Goal: Complete application form

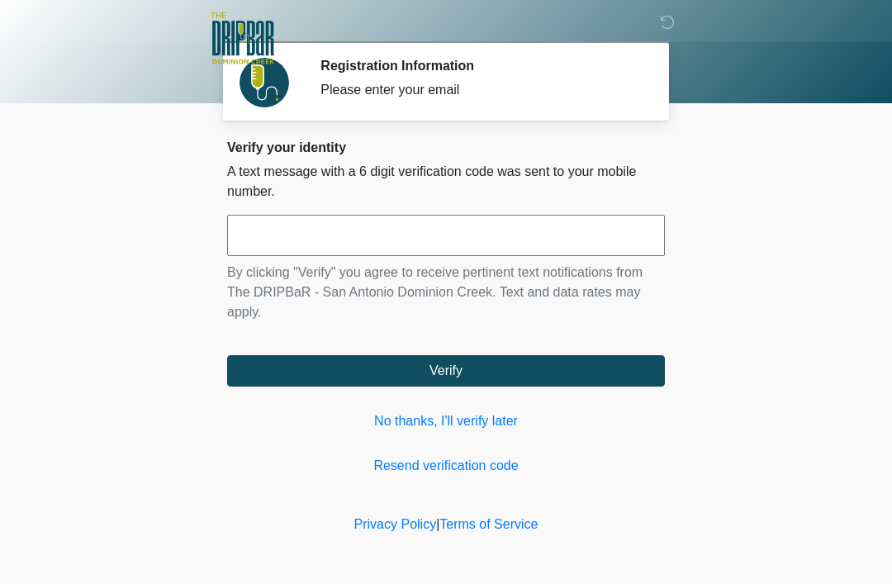
click at [469, 233] on input "text" at bounding box center [446, 235] width 438 height 41
type input "******"
click at [467, 368] on button "Verify" at bounding box center [446, 370] width 438 height 31
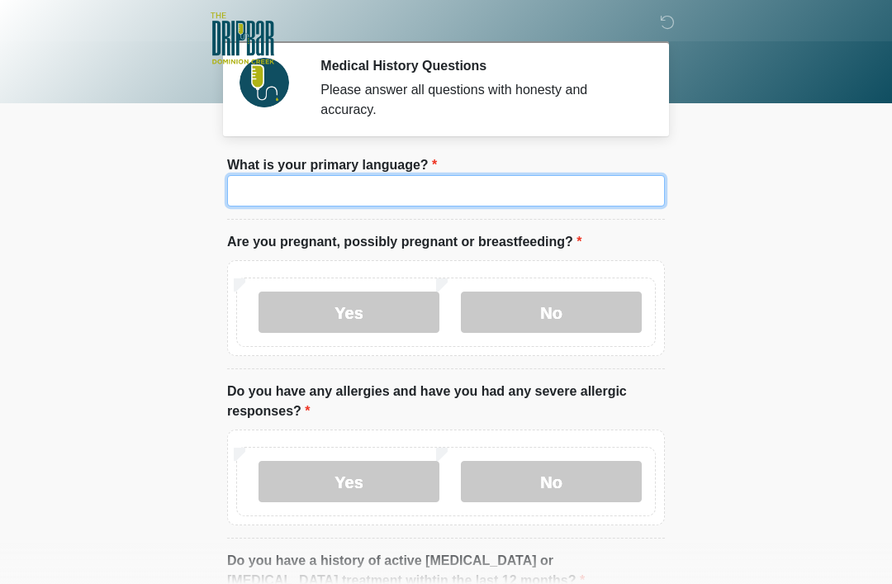
click at [562, 176] on input "What is your primary language?" at bounding box center [446, 190] width 438 height 31
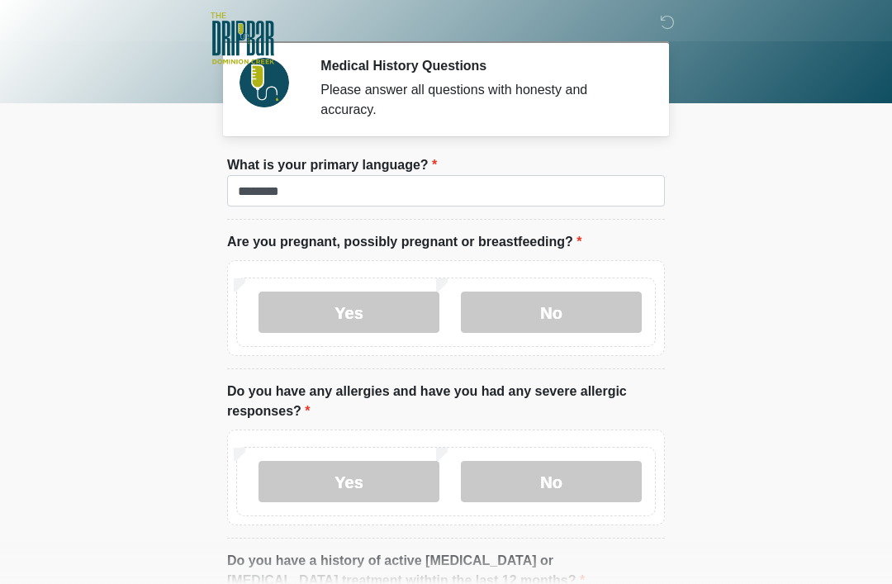
scroll to position [3, 0]
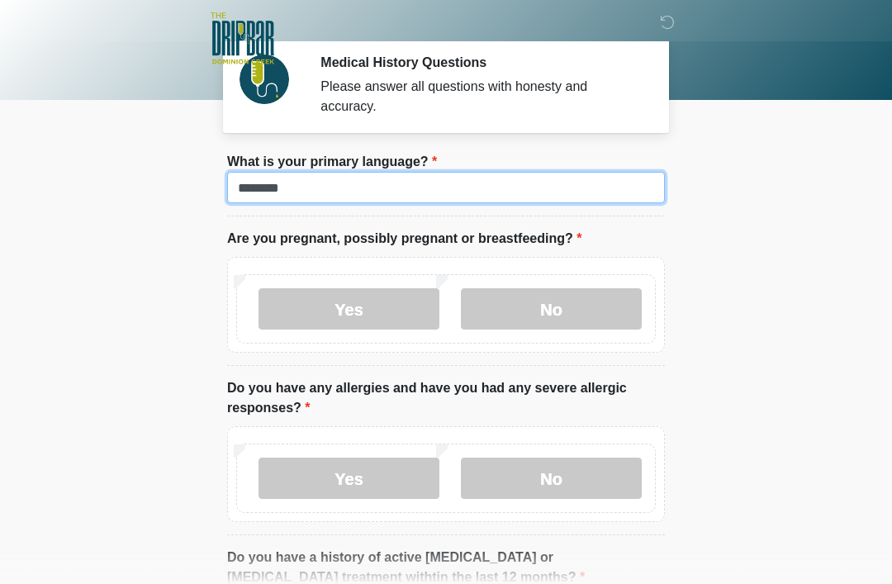
type input "*******"
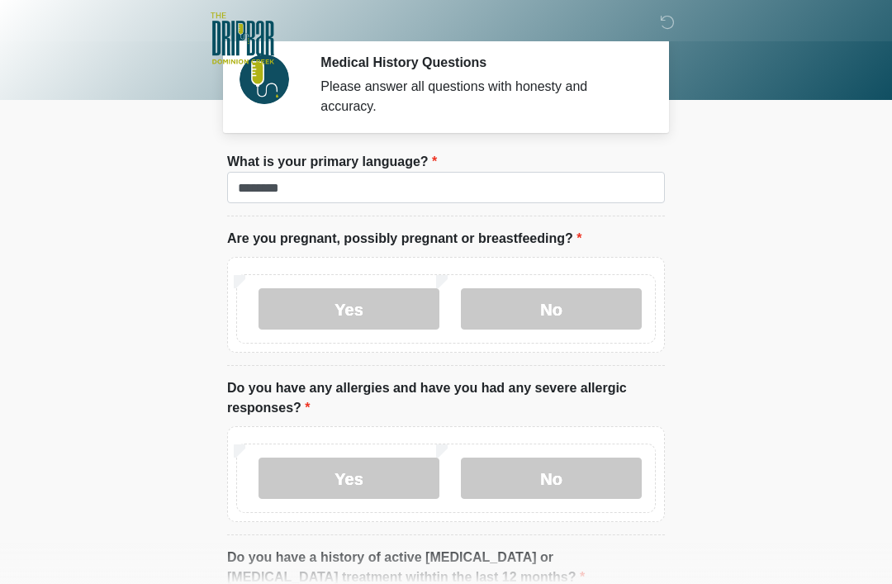
click at [576, 306] on label "No" at bounding box center [551, 308] width 181 height 41
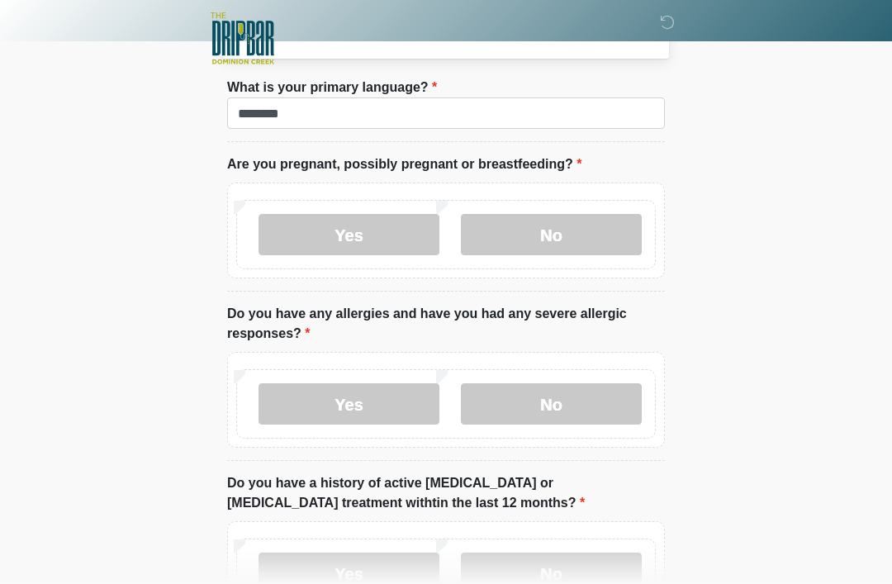
scroll to position [90, 0]
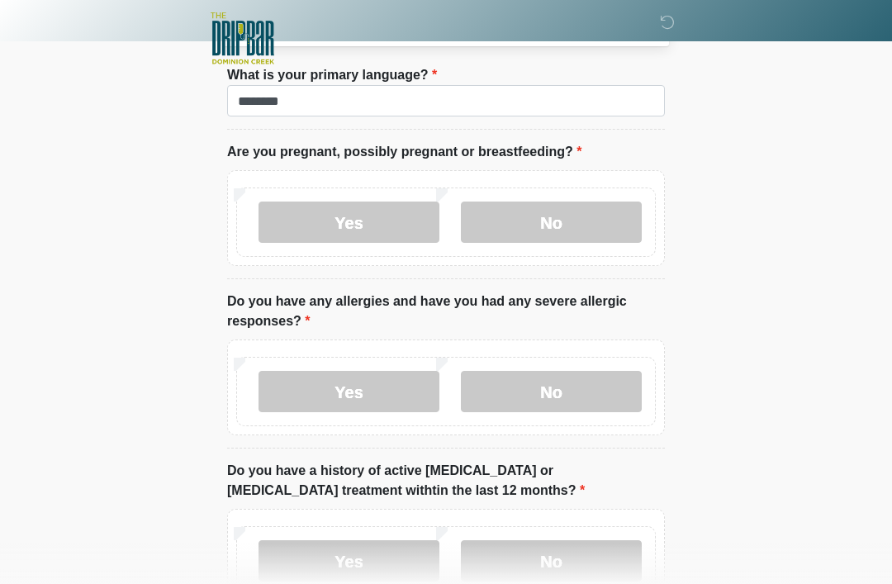
click at [591, 392] on label "No" at bounding box center [551, 391] width 181 height 41
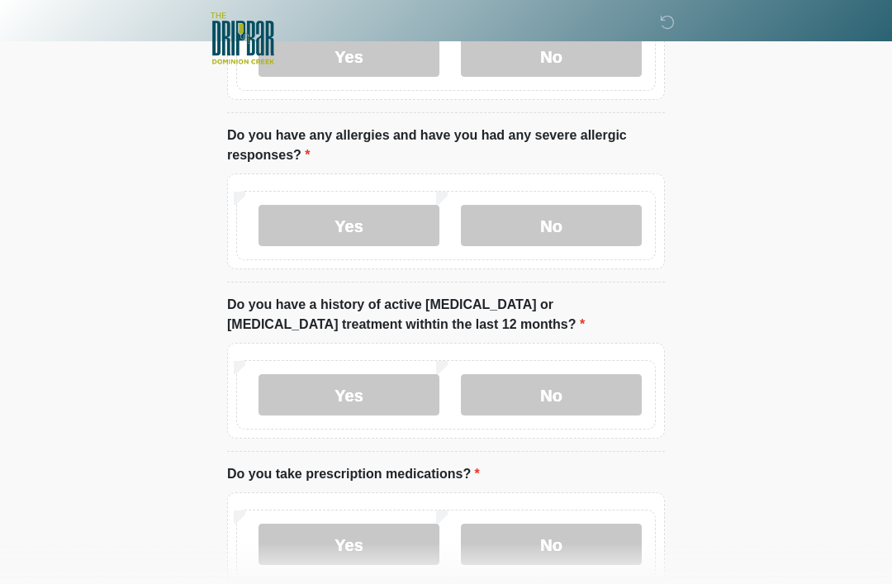
scroll to position [259, 0]
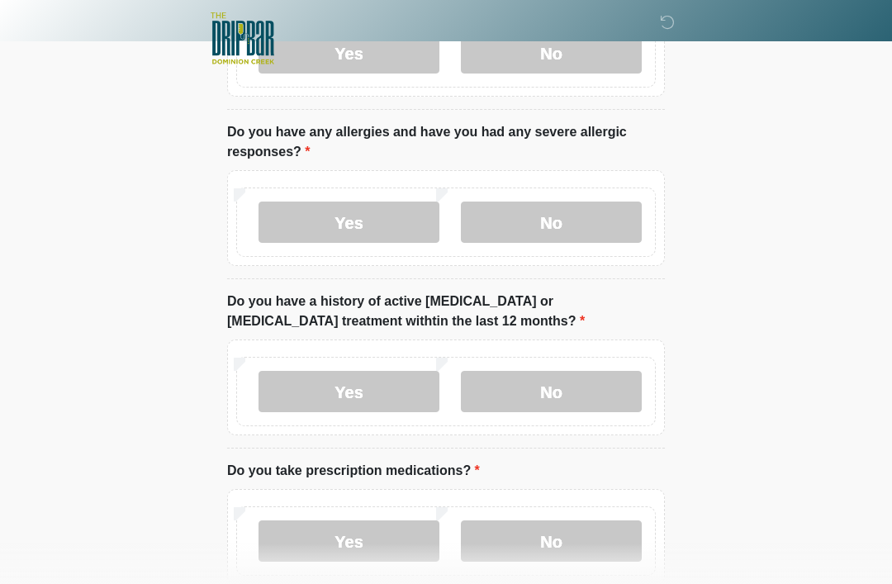
click at [615, 392] on label "No" at bounding box center [551, 391] width 181 height 41
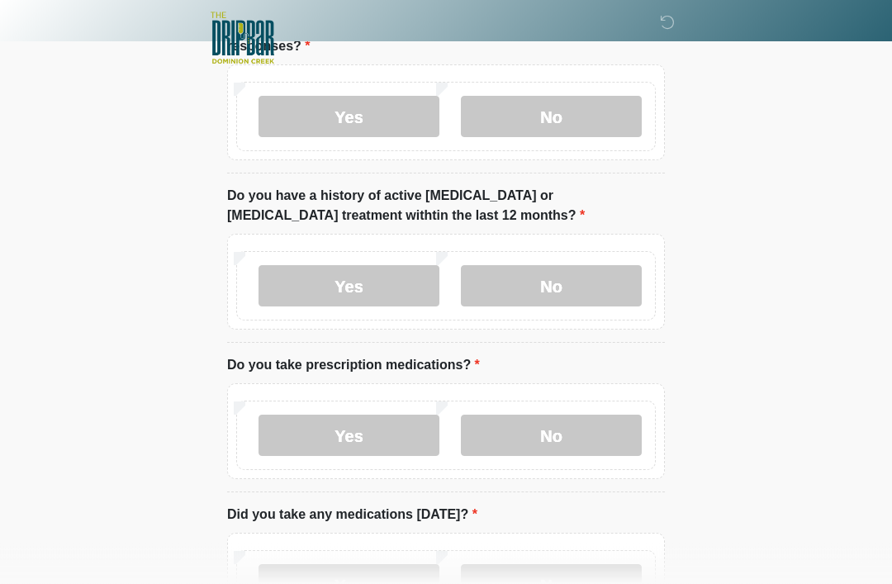
scroll to position [365, 0]
click at [418, 424] on label "Yes" at bounding box center [349, 435] width 181 height 41
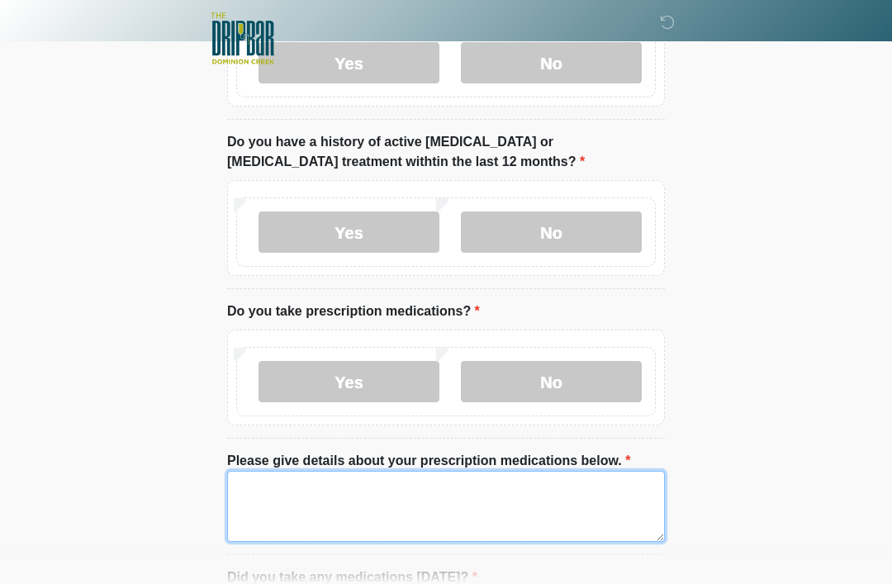
click at [520, 507] on textarea "Please give details about your prescription medications below." at bounding box center [446, 506] width 438 height 71
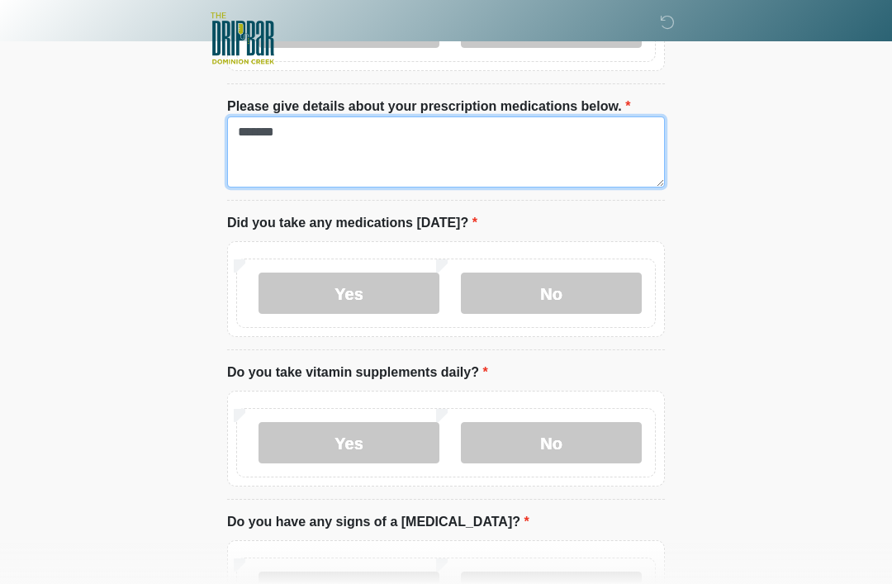
click at [253, 129] on textarea "*******" at bounding box center [446, 151] width 438 height 71
type textarea "********"
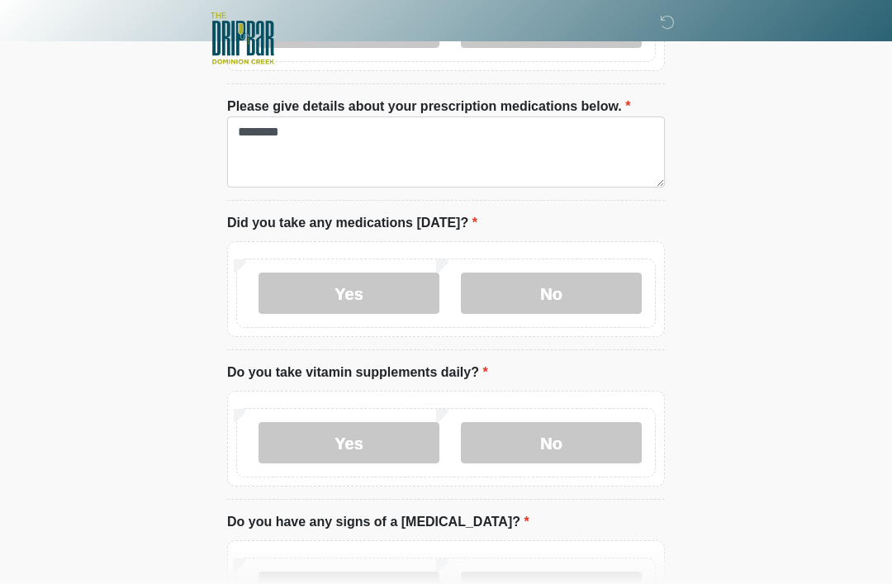
click at [390, 295] on label "Yes" at bounding box center [349, 293] width 181 height 41
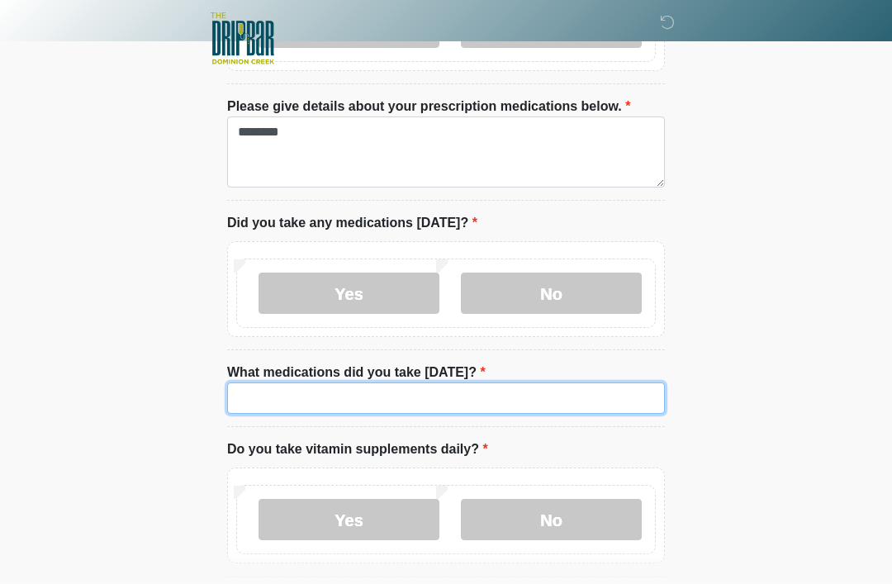
click at [472, 404] on input "What medications did you take [DATE]?" at bounding box center [446, 397] width 438 height 31
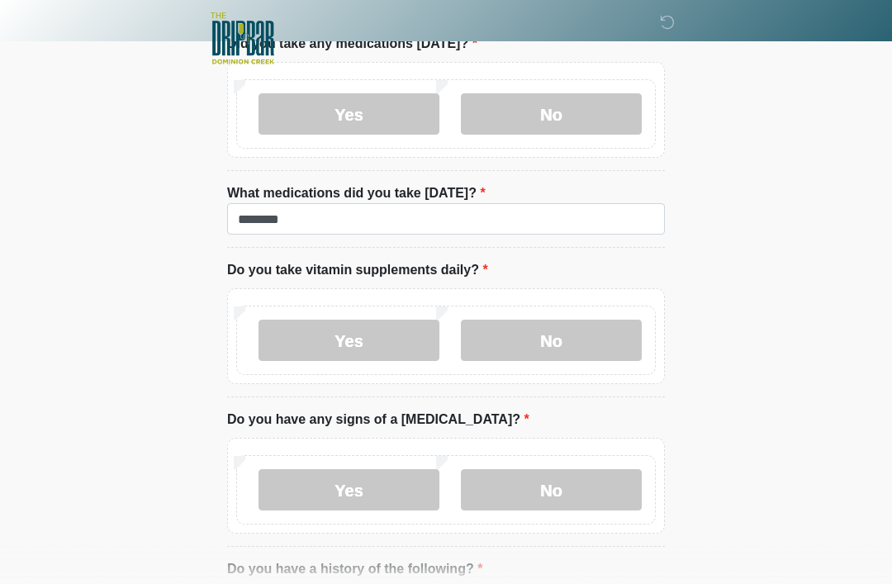
scroll to position [999, 0]
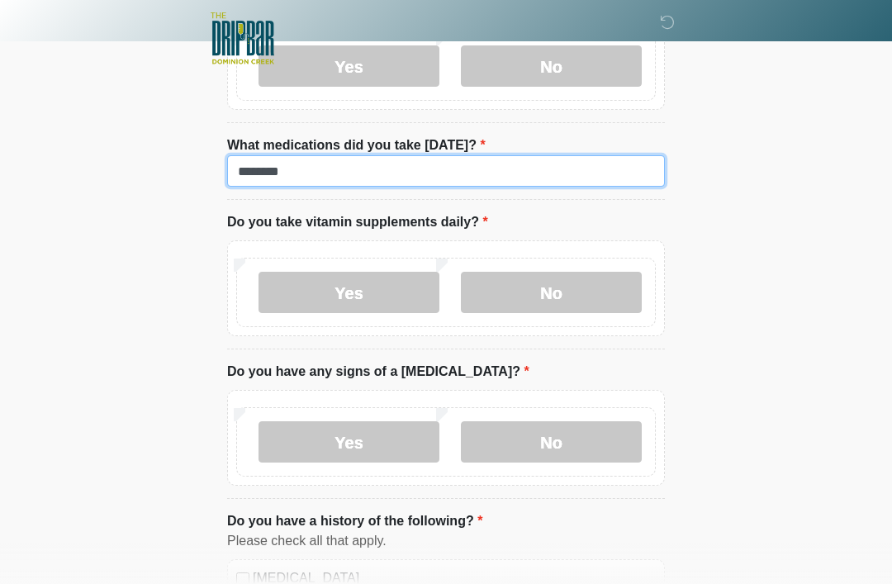
type input "********"
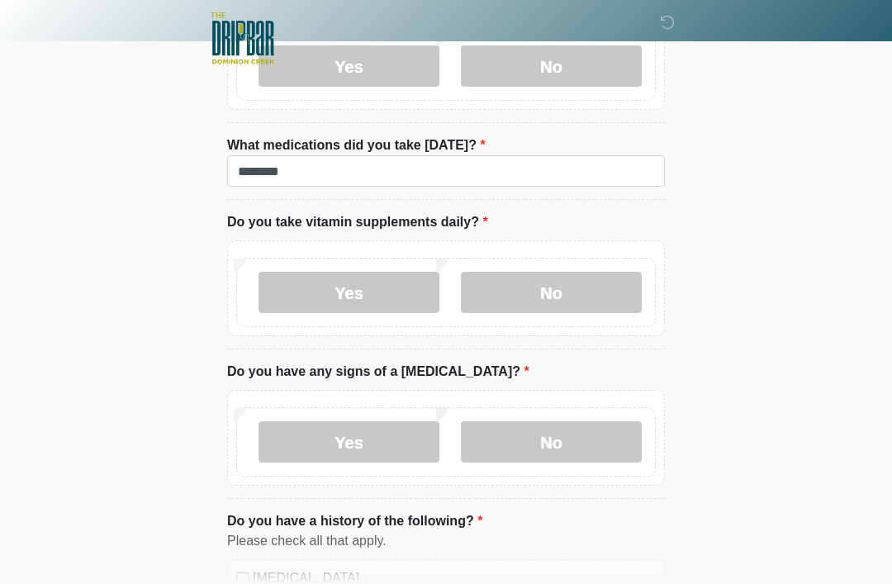
click at [569, 292] on label "No" at bounding box center [551, 292] width 181 height 41
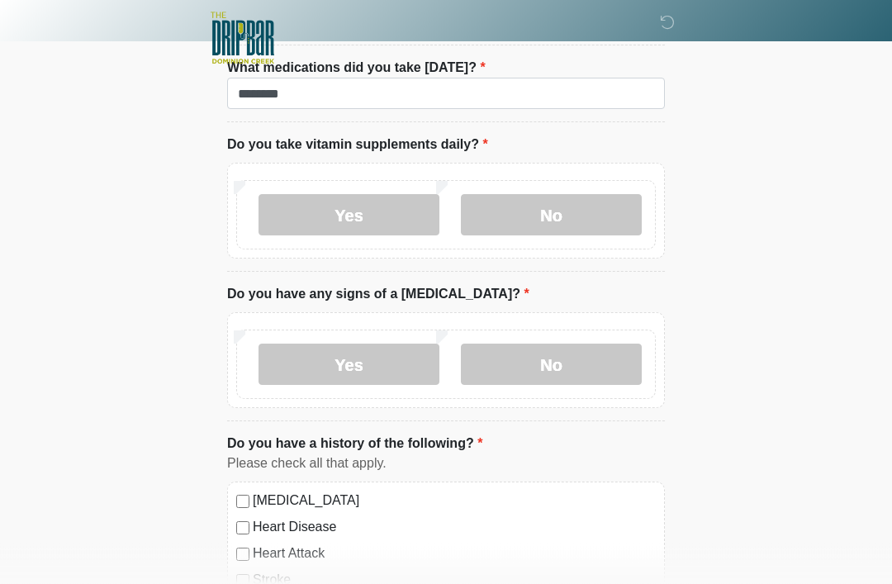
scroll to position [1080, 0]
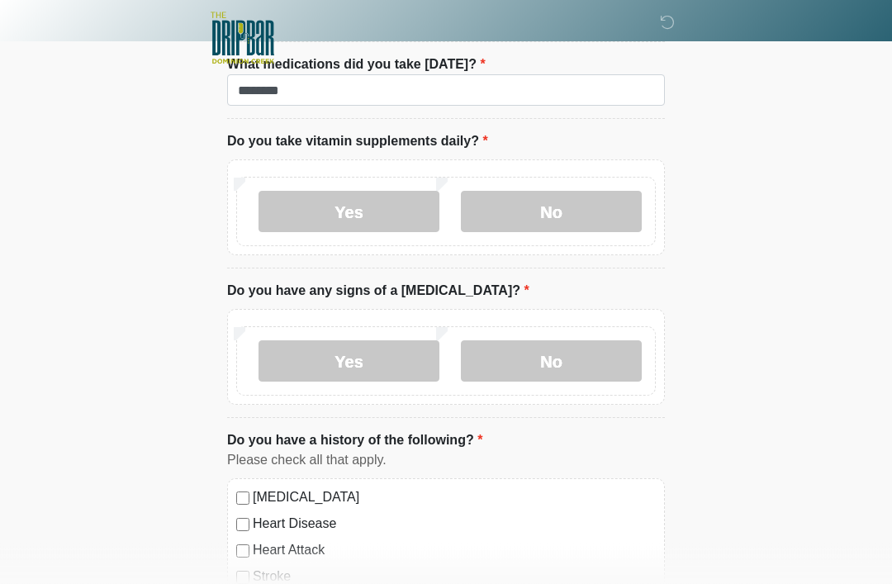
click at [584, 343] on label "No" at bounding box center [551, 361] width 181 height 41
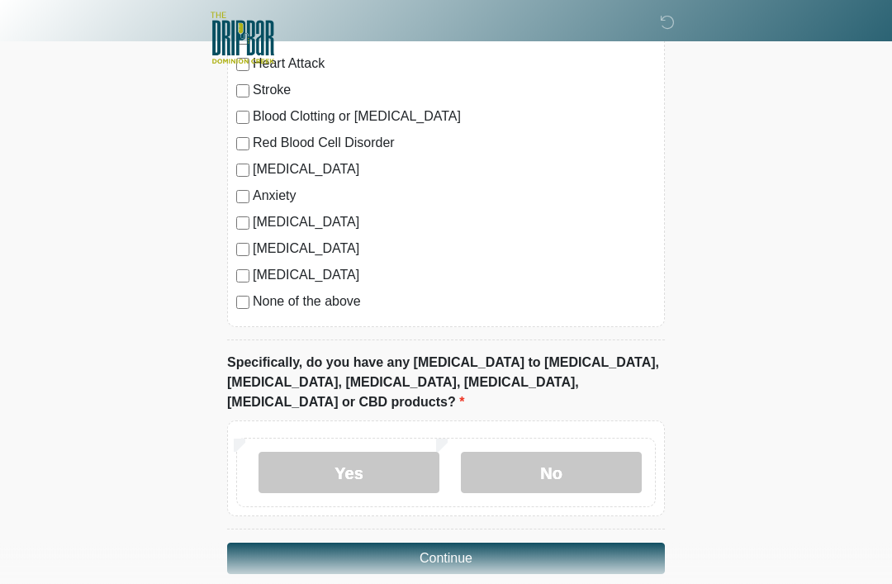
scroll to position [1569, 0]
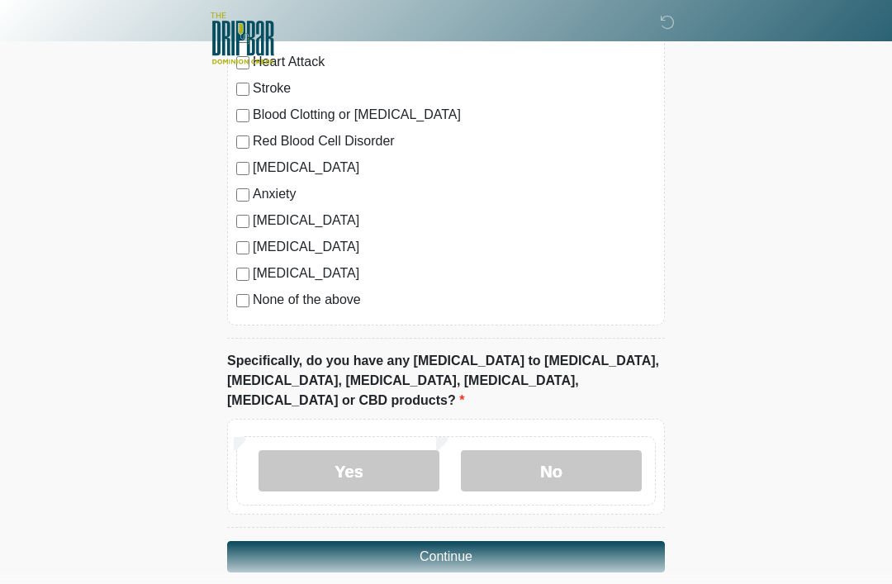
click at [563, 461] on label "No" at bounding box center [551, 470] width 181 height 41
click at [500, 541] on button "Continue" at bounding box center [446, 556] width 438 height 31
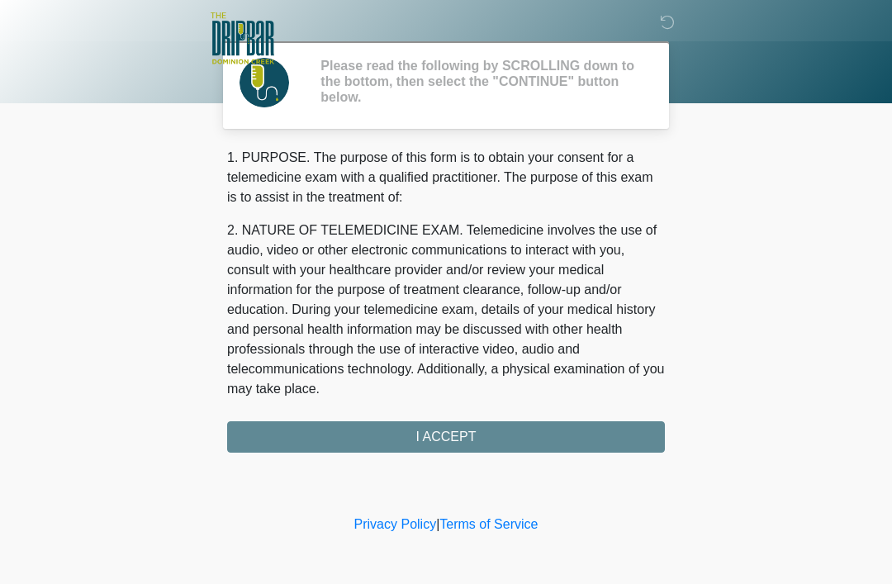
scroll to position [0, 0]
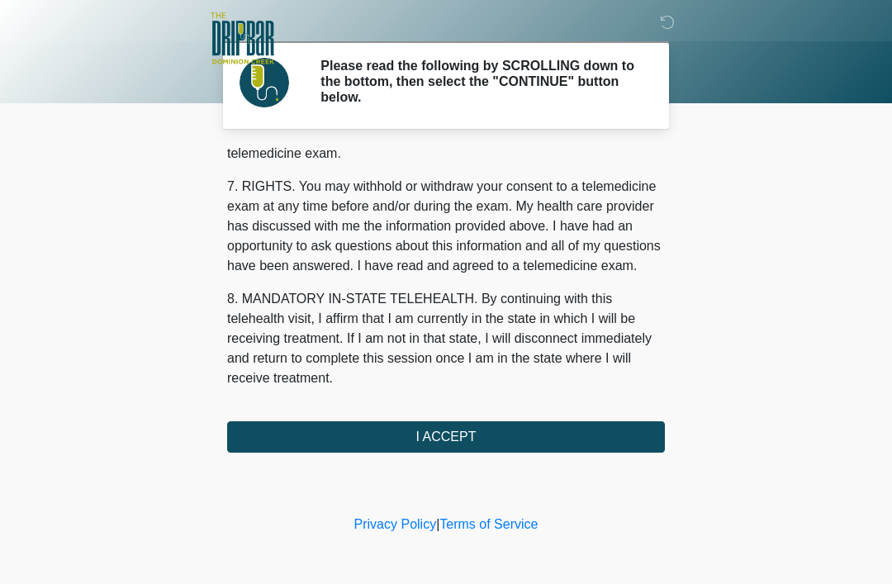
click at [440, 444] on button "I ACCEPT" at bounding box center [446, 436] width 438 height 31
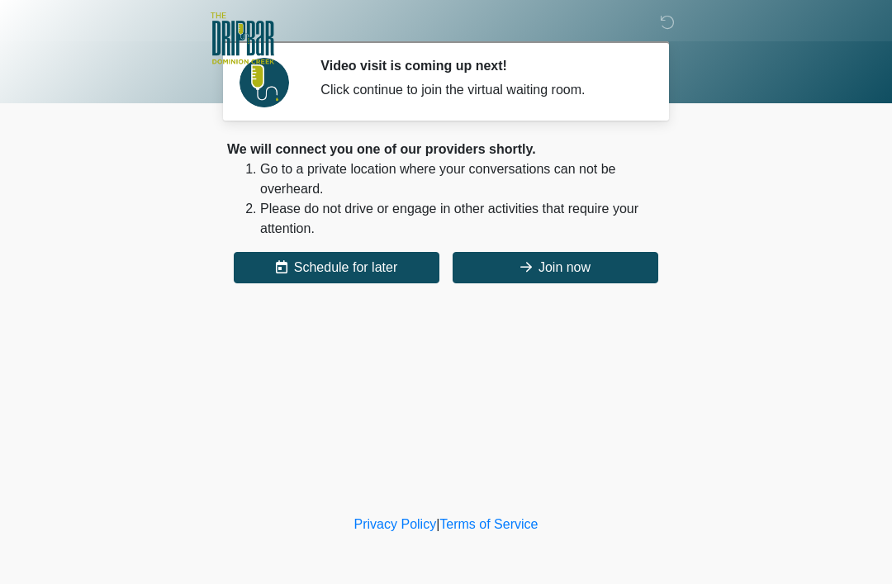
click at [575, 263] on button "Join now" at bounding box center [556, 267] width 206 height 31
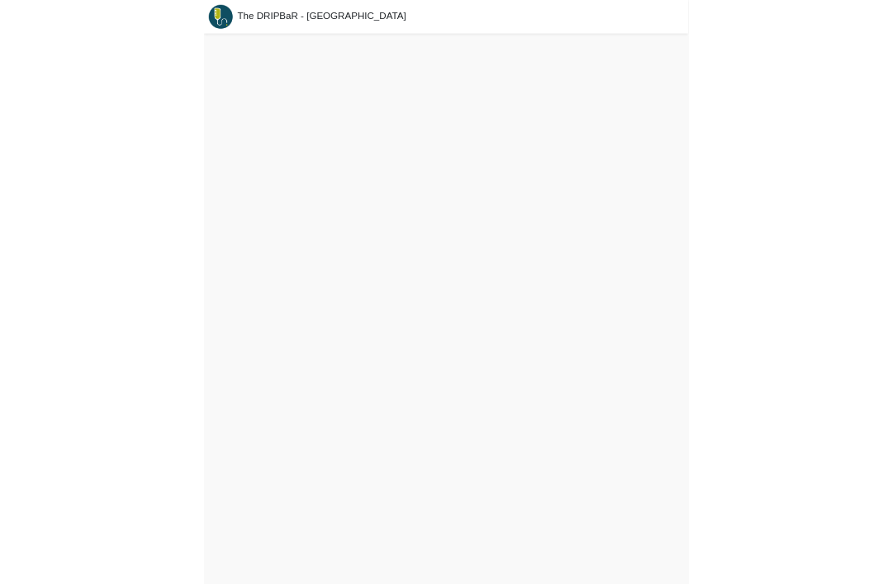
scroll to position [5, 0]
